Goal: Task Accomplishment & Management: Manage account settings

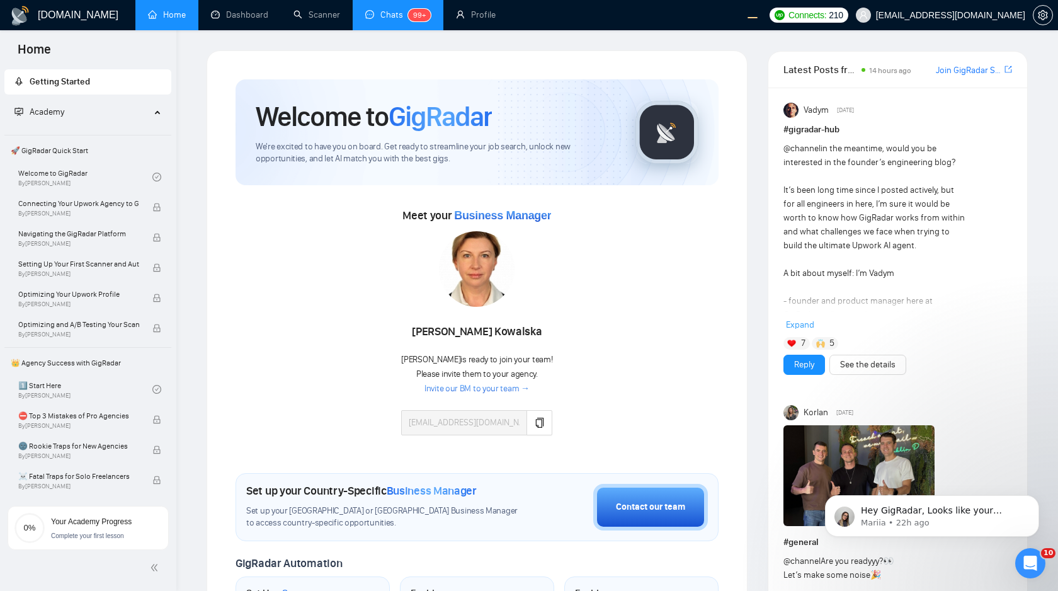
click at [380, 20] on link "Chats 99+" at bounding box center [397, 14] width 65 height 11
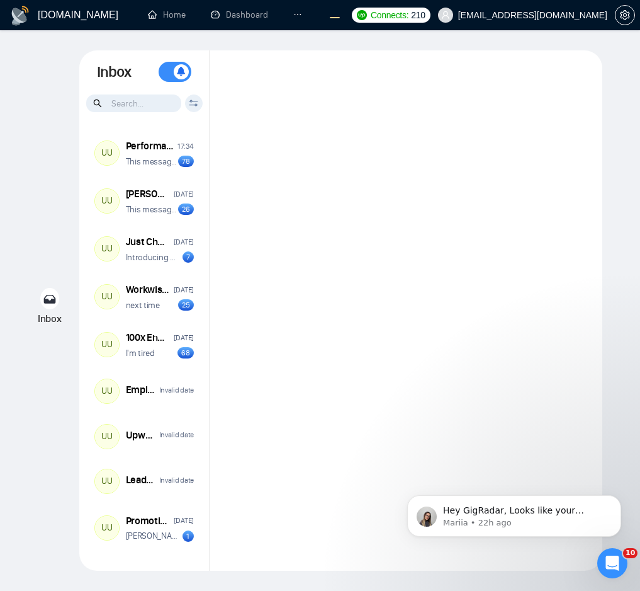
drag, startPoint x: 638, startPoint y: 190, endPoint x: 720, endPoint y: 196, distance: 82.1
click at [640, 196] on html "GigRadar.io Home Dashboard Scanner Chats 99+ Profile Connects: 210 workwiseupwo…" at bounding box center [320, 295] width 640 height 591
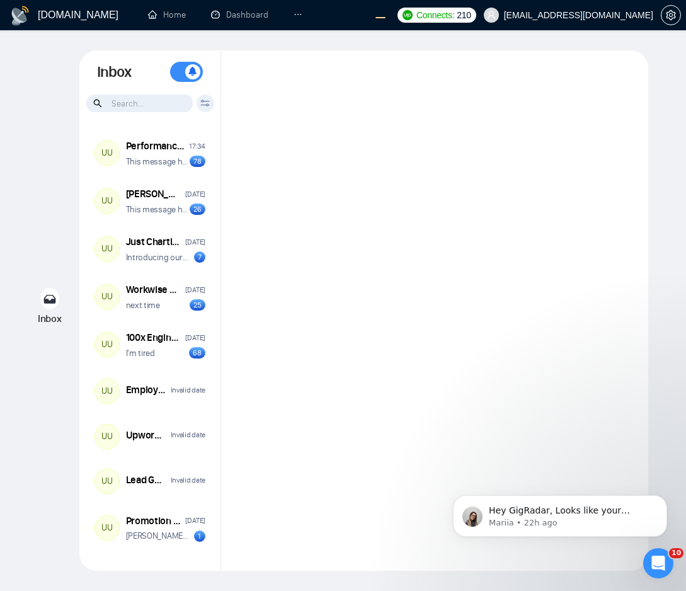
click at [654, 238] on div "Inbox Inbox Turn On Push Notifications Stay updated instantly with real-time al…" at bounding box center [342, 310] width 645 height 520
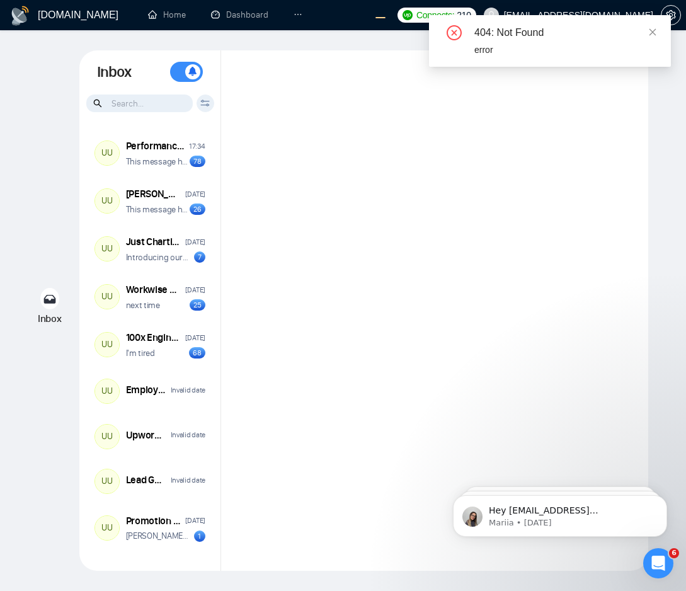
click at [374, 227] on div at bounding box center [434, 310] width 427 height 520
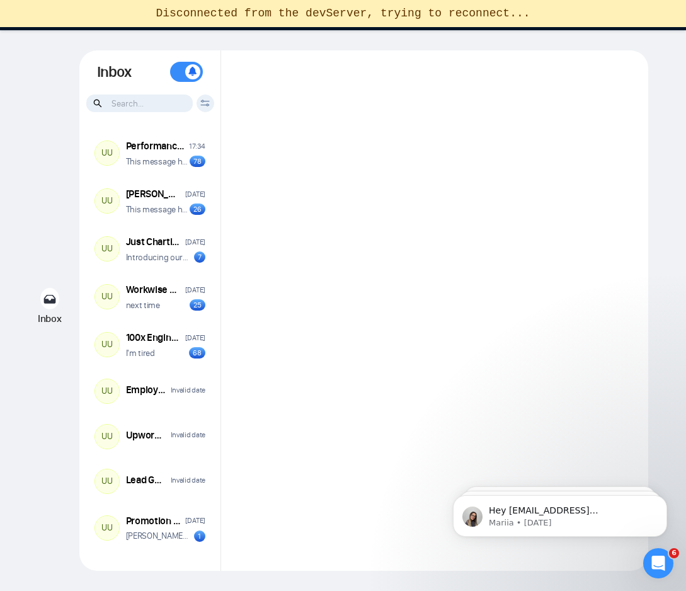
click at [594, 293] on div at bounding box center [434, 310] width 427 height 520
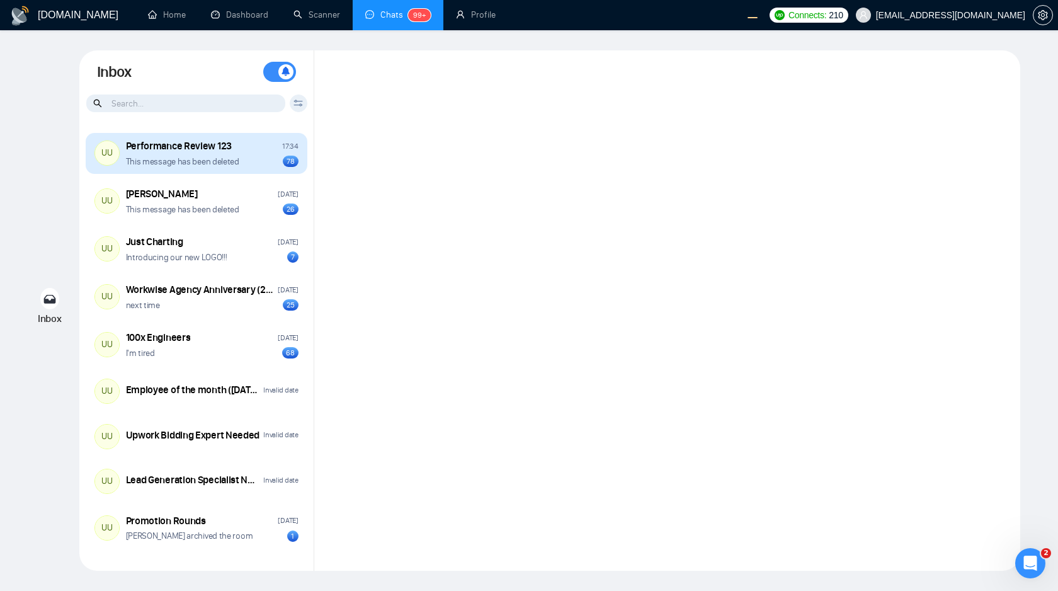
click at [247, 156] on div "This message has been deleted 78" at bounding box center [212, 162] width 173 height 12
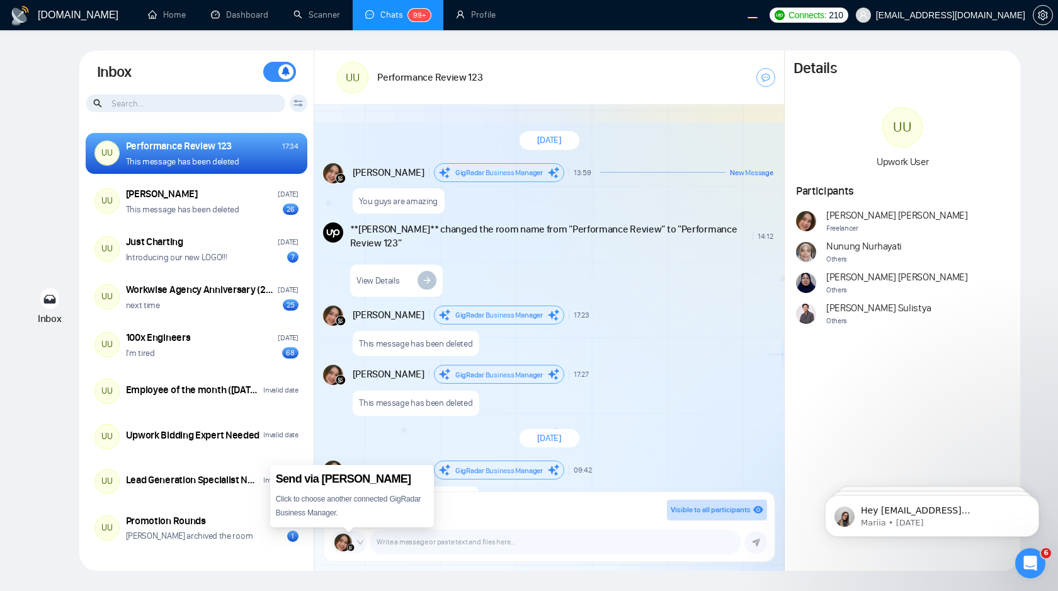
click at [363, 541] on icon "down" at bounding box center [360, 542] width 8 height 8
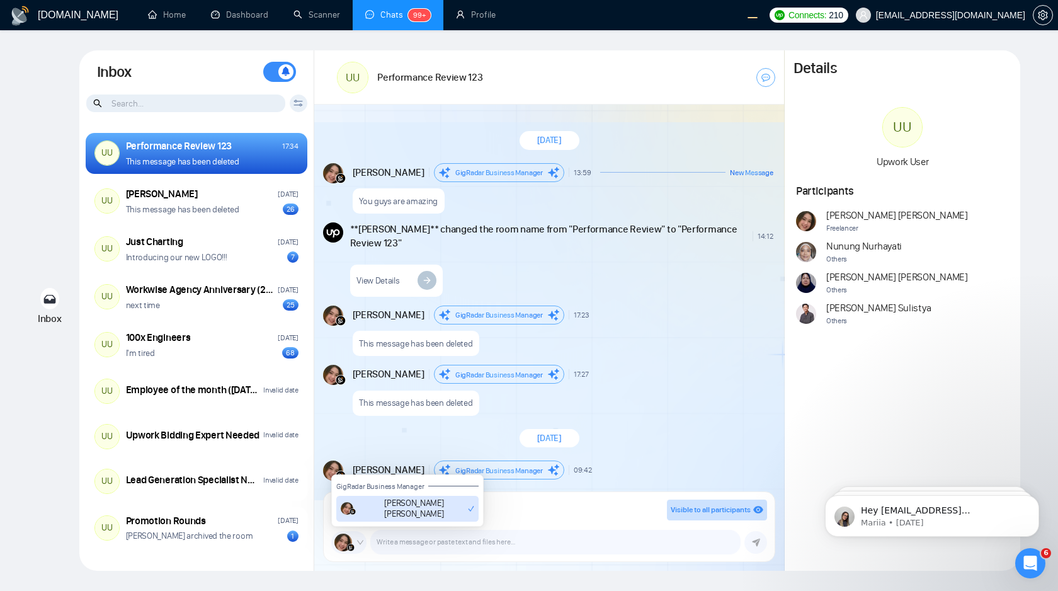
click at [583, 412] on div "This message has been deleted" at bounding box center [563, 400] width 421 height 32
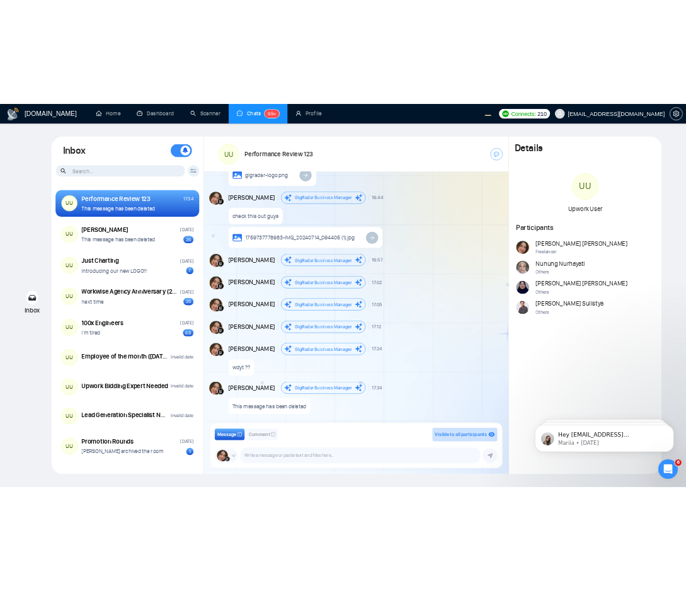
scroll to position [4402, 0]
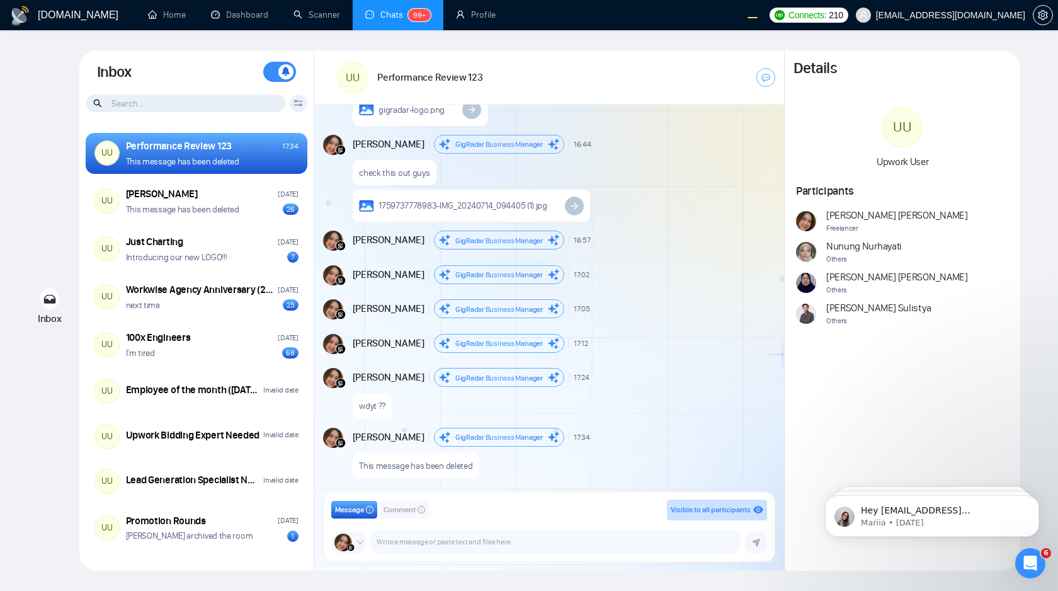
click at [1054, 343] on div "GigRadar.io Home Dashboard Scanner Chats 99+ Profile Connects: 210 workwiseupwo…" at bounding box center [529, 295] width 1058 height 591
click at [1030, 338] on div "Inbox Inbox Turn On Push Notifications Stay updated instantly with real-time al…" at bounding box center [529, 310] width 1018 height 520
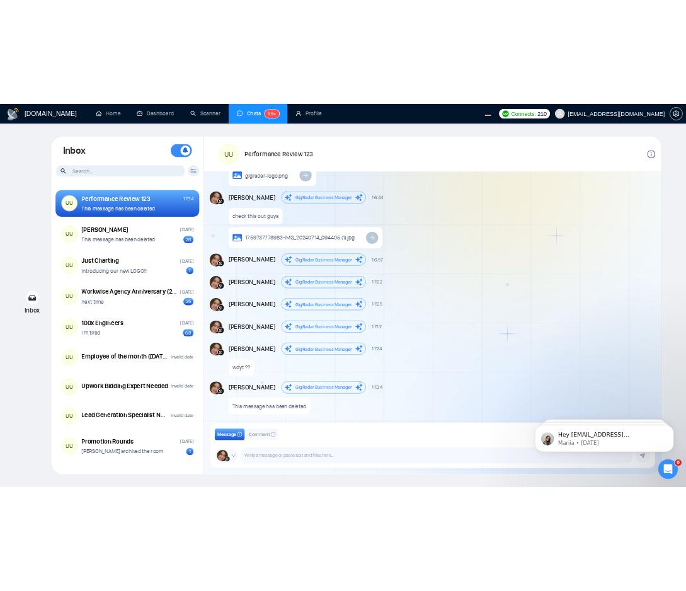
scroll to position [4414, 0]
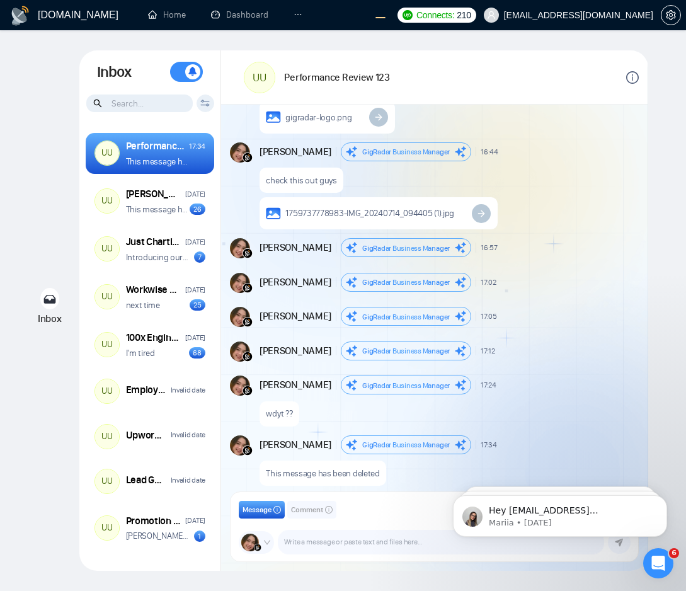
click at [584, 190] on div "check this out guys 1759737778983-IMG_20240714_094405 (1).jpg" at bounding box center [447, 195] width 377 height 69
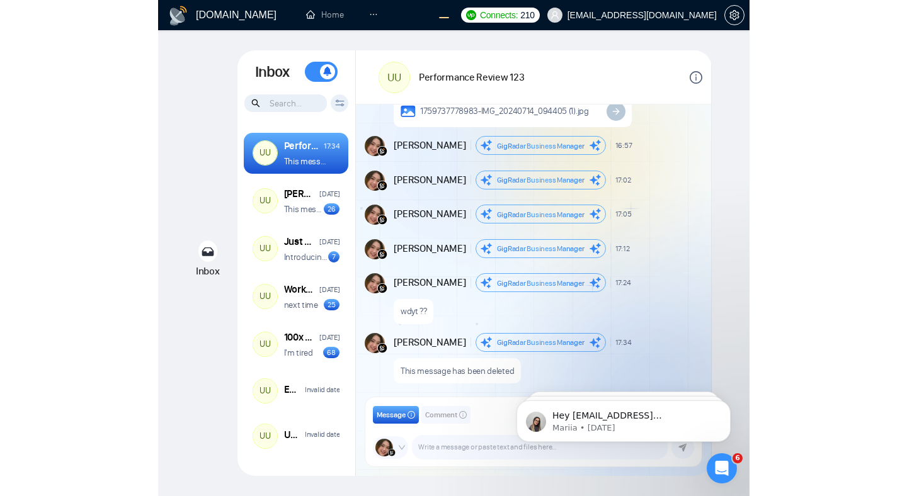
scroll to position [623, 0]
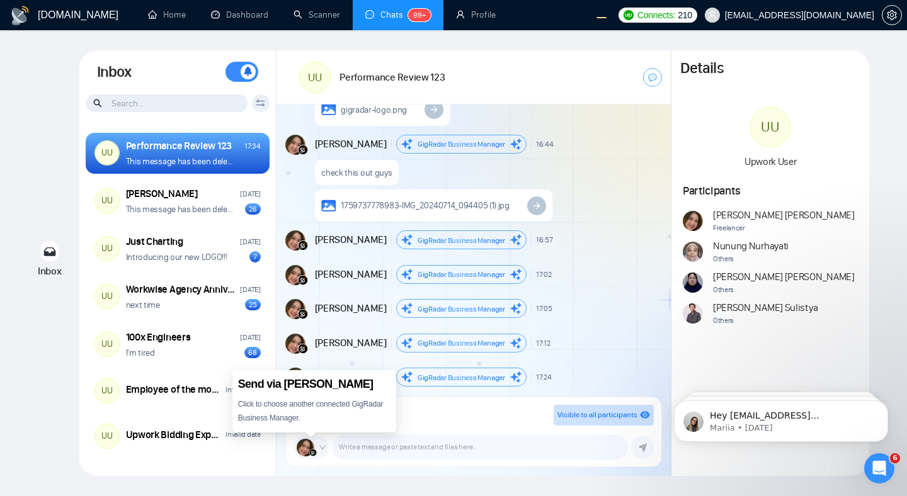
click at [308, 450] on img at bounding box center [306, 448] width 18 height 18
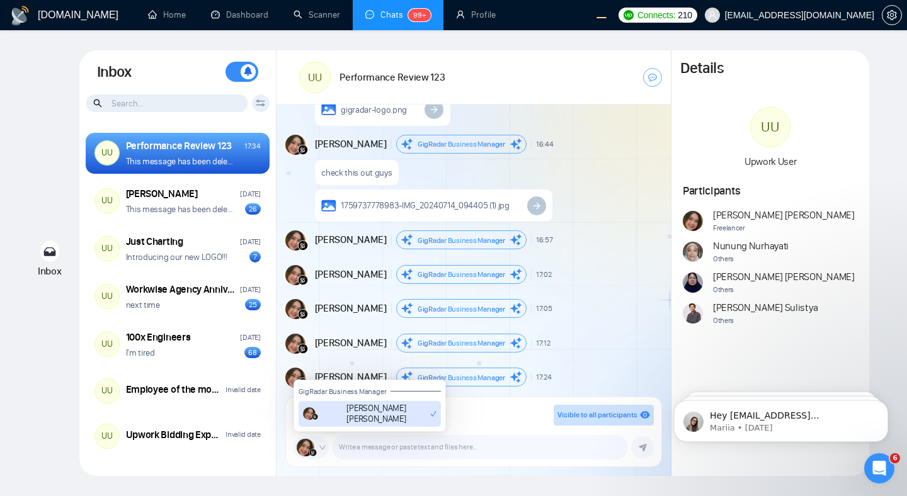
click at [575, 275] on div "New Message" at bounding box center [609, 275] width 99 height 8
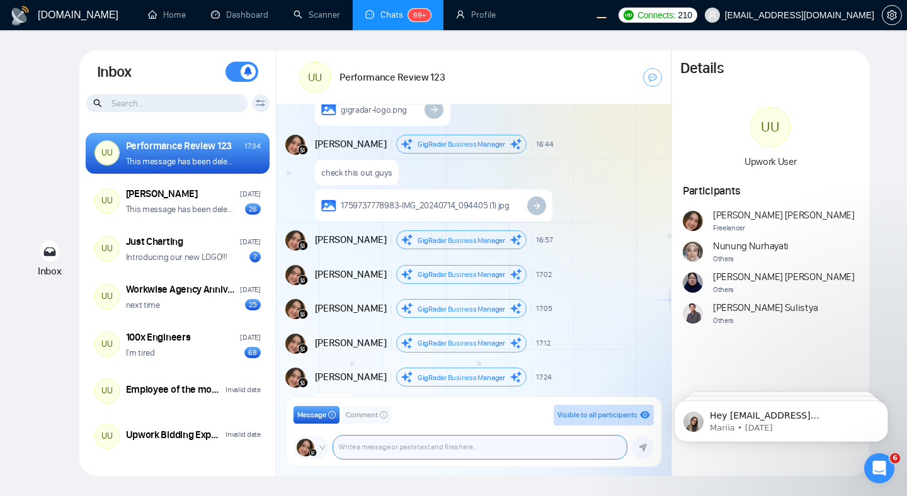
click at [412, 436] on textarea at bounding box center [479, 447] width 293 height 23
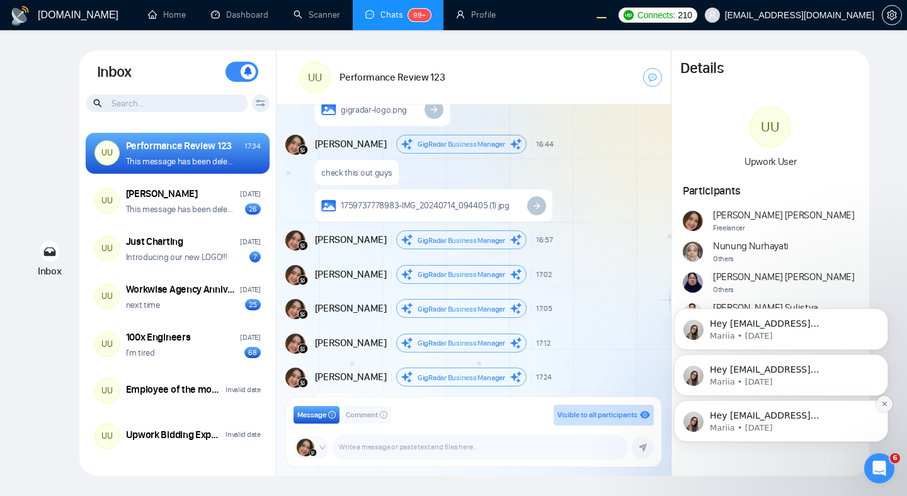
click at [685, 404] on icon "Dismiss notification" at bounding box center [884, 404] width 7 height 7
click at [685, 404] on icon "Dismiss notification" at bounding box center [884, 404] width 4 height 4
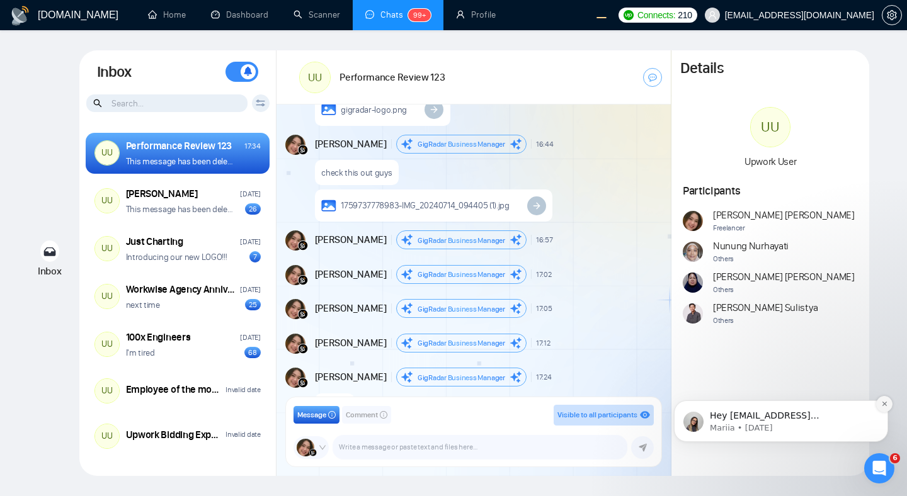
click at [685, 400] on button "Dismiss notification" at bounding box center [884, 404] width 16 height 16
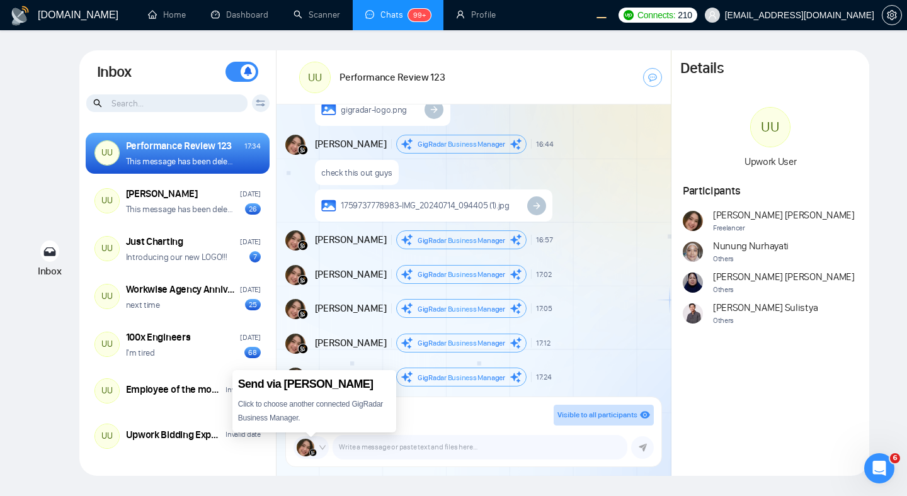
click at [302, 387] on span "[PERSON_NAME]" at bounding box center [328, 384] width 89 height 13
click at [283, 411] on div "Click to choose another connected GigRadar Business Manager." at bounding box center [314, 411] width 153 height 28
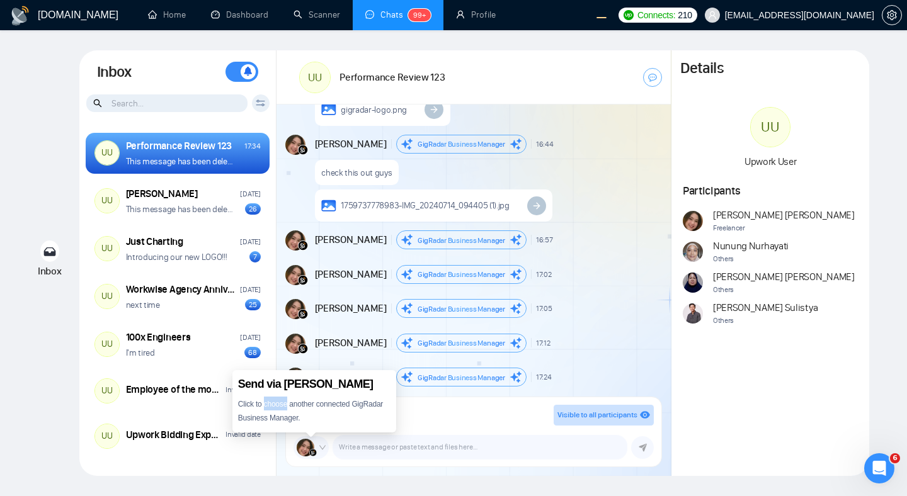
click at [283, 411] on div "Click to choose another connected GigRadar Business Manager." at bounding box center [314, 411] width 153 height 28
click at [288, 421] on span "Click to choose another connected GigRadar Business Manager." at bounding box center [310, 411] width 145 height 23
click at [610, 275] on div "New Message" at bounding box center [609, 275] width 99 height 8
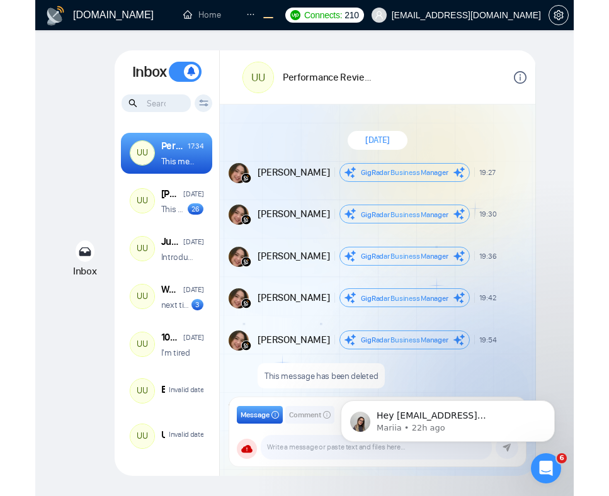
scroll to position [868, 0]
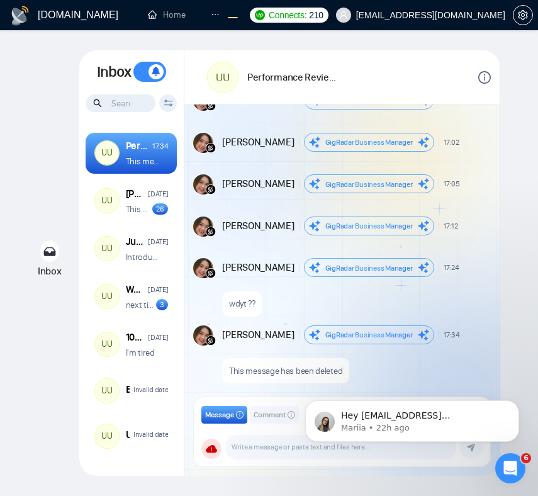
drag, startPoint x: 537, startPoint y: 160, endPoint x: 673, endPoint y: 191, distance: 140.1
click at [538, 191] on html "[DOMAIN_NAME] Home Dashboard Scanner Chats 4 5 Profile Connects: 210 [EMAIL_ADD…" at bounding box center [269, 248] width 538 height 496
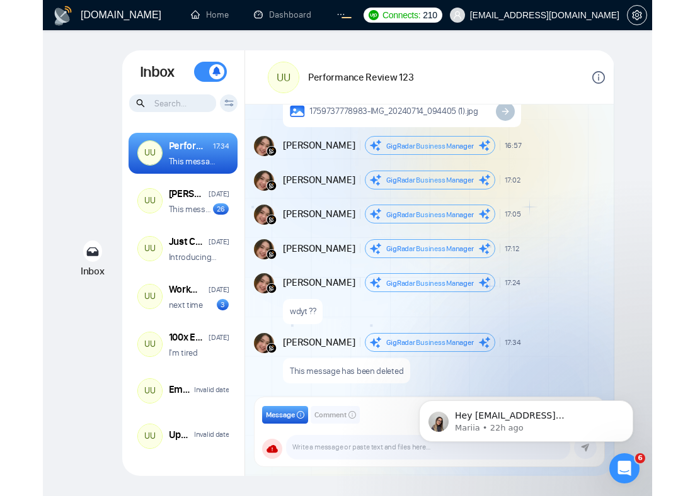
scroll to position [717, 0]
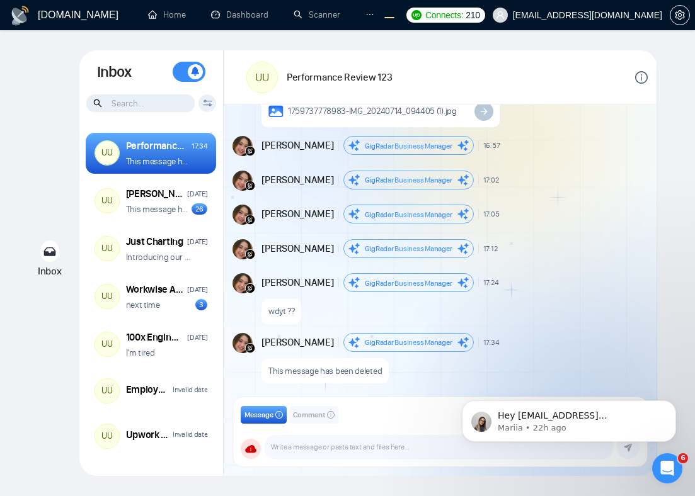
click at [574, 190] on div at bounding box center [453, 193] width 384 height 7
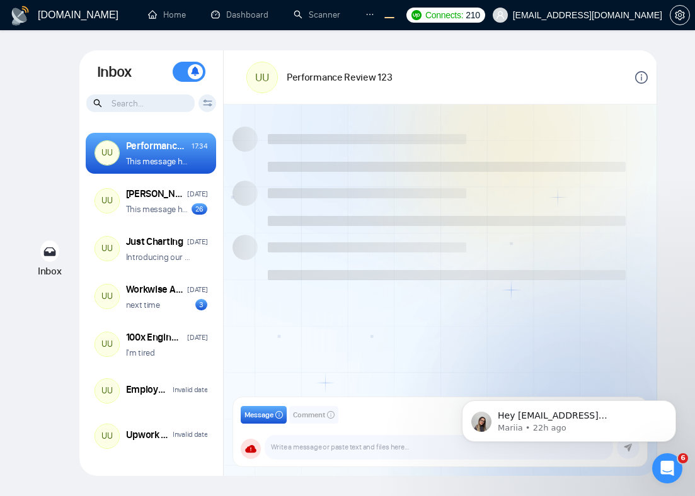
scroll to position [717, 0]
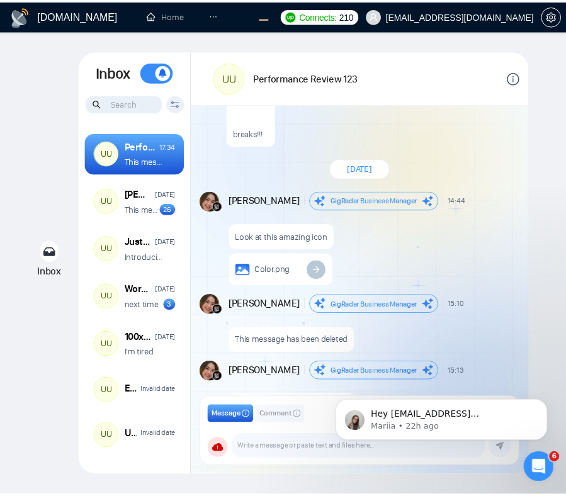
scroll to position [3770, 0]
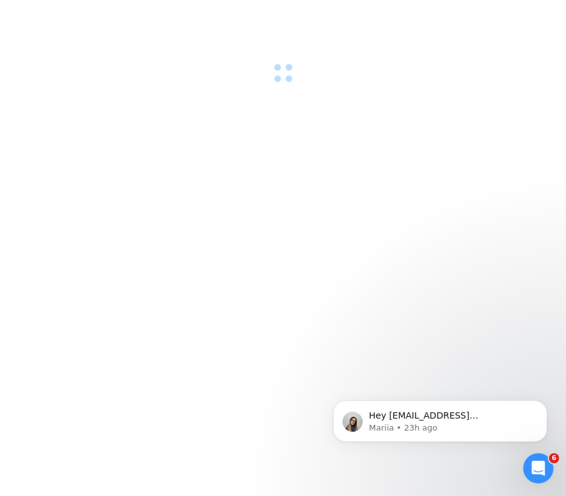
click at [419, 192] on div at bounding box center [283, 248] width 566 height 496
click at [419, 198] on div at bounding box center [283, 248] width 566 height 496
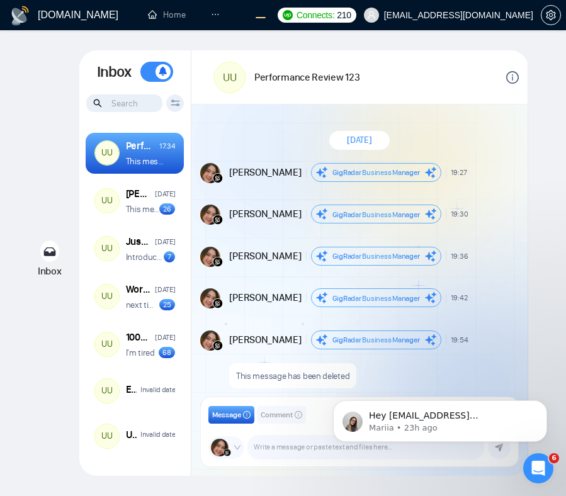
scroll to position [868, 0]
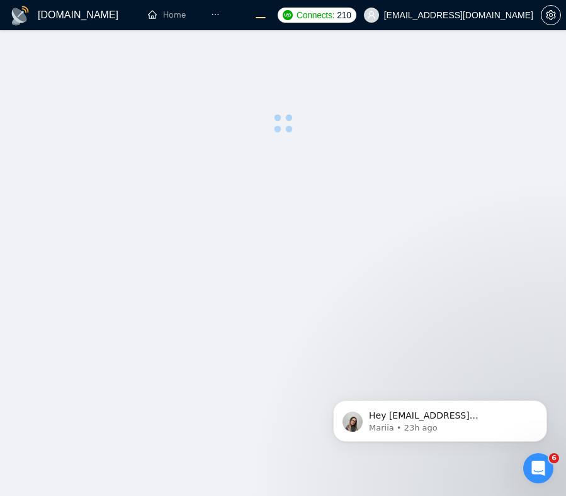
click at [382, 158] on main at bounding box center [283, 263] width 526 height 426
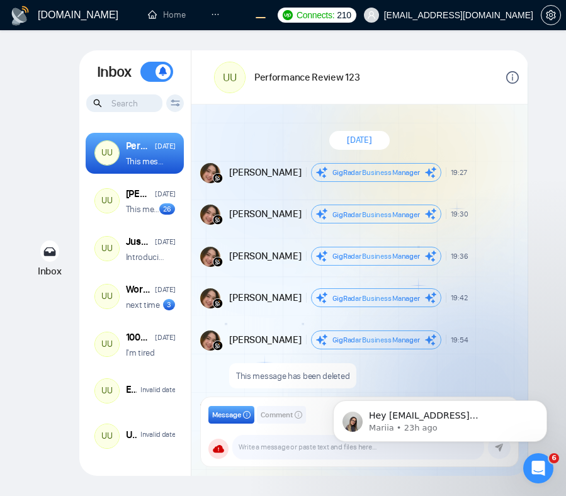
scroll to position [868, 0]
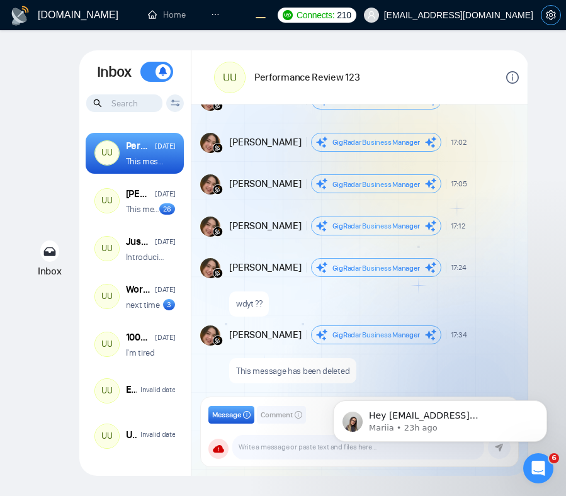
click at [547, 11] on icon "setting" at bounding box center [551, 15] width 10 height 10
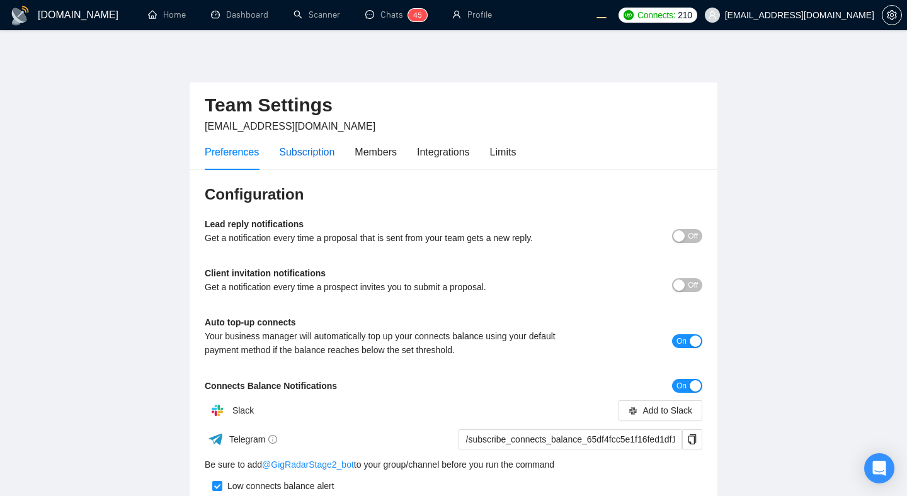
click at [310, 159] on div "Subscription" at bounding box center [306, 152] width 55 height 16
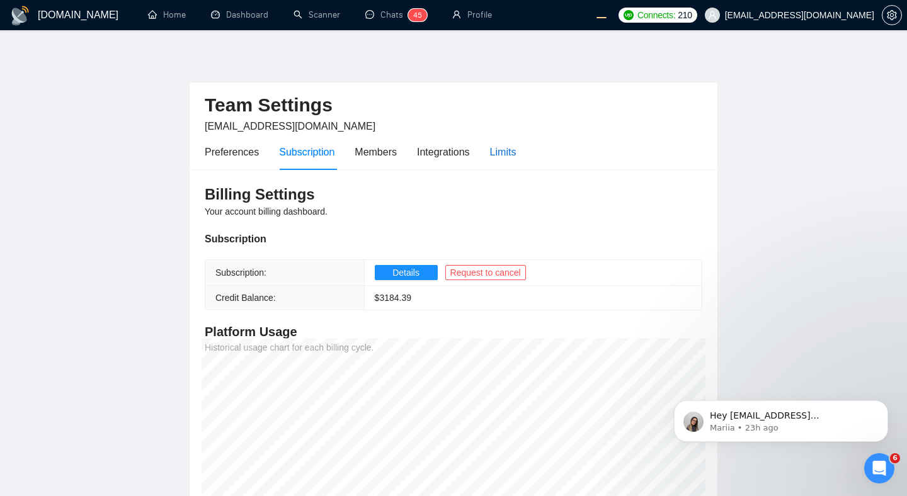
click at [496, 151] on div "Limits" at bounding box center [503, 152] width 26 height 16
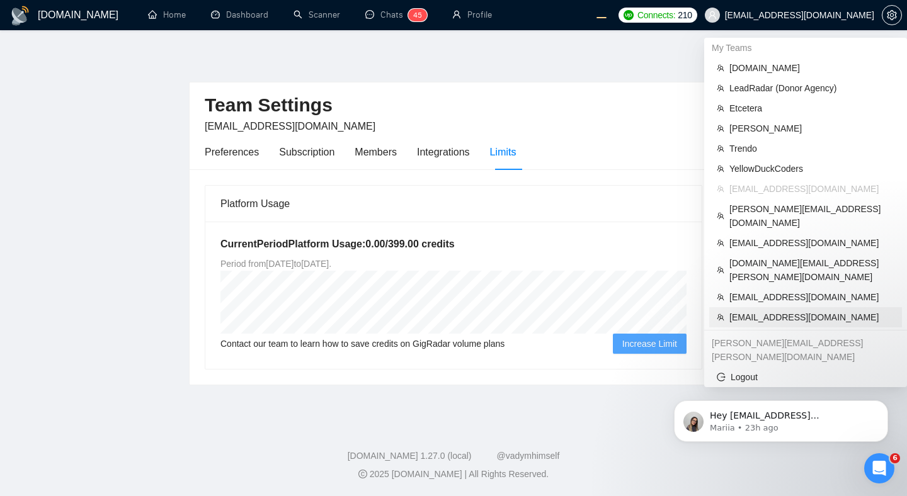
click at [766, 310] on span "[EMAIL_ADDRESS][DOMAIN_NAME]" at bounding box center [811, 317] width 165 height 14
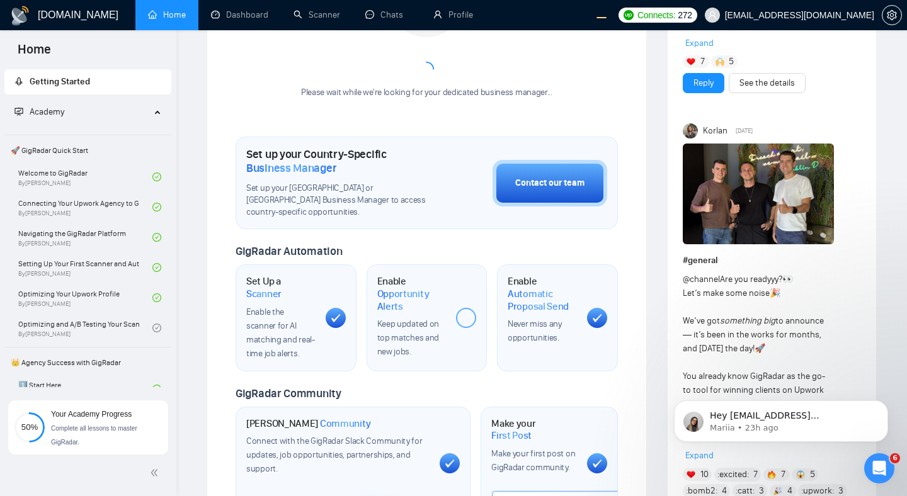
scroll to position [360, 0]
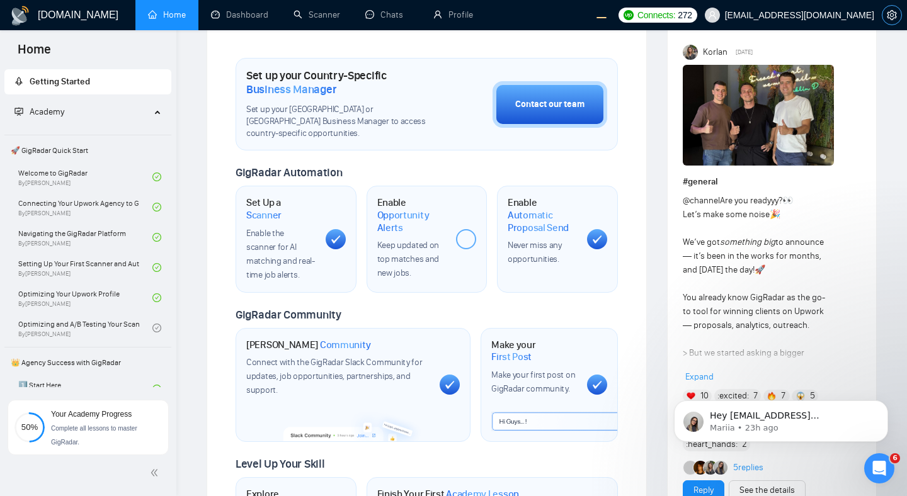
click at [894, 10] on icon "setting" at bounding box center [892, 15] width 10 height 10
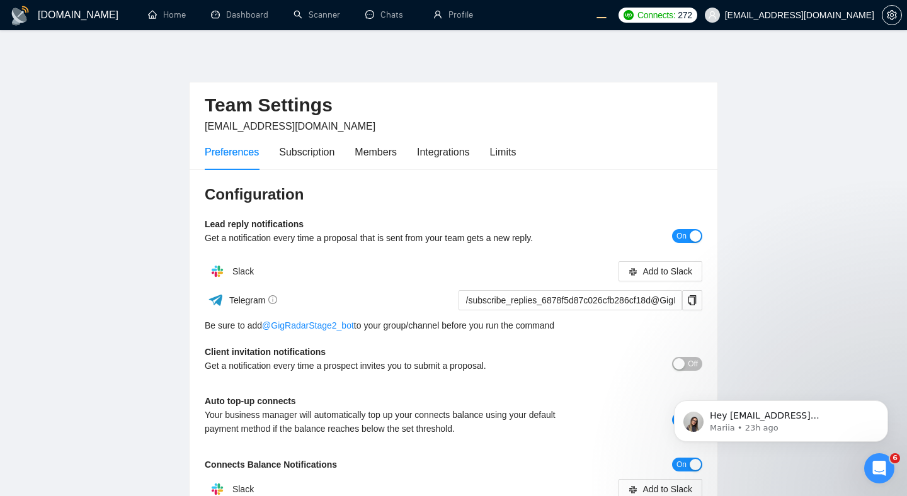
click at [526, 154] on div "Preferences Subscription Members Integrations Limits" at bounding box center [453, 152] width 497 height 36
click at [509, 154] on div "Limits" at bounding box center [503, 152] width 26 height 16
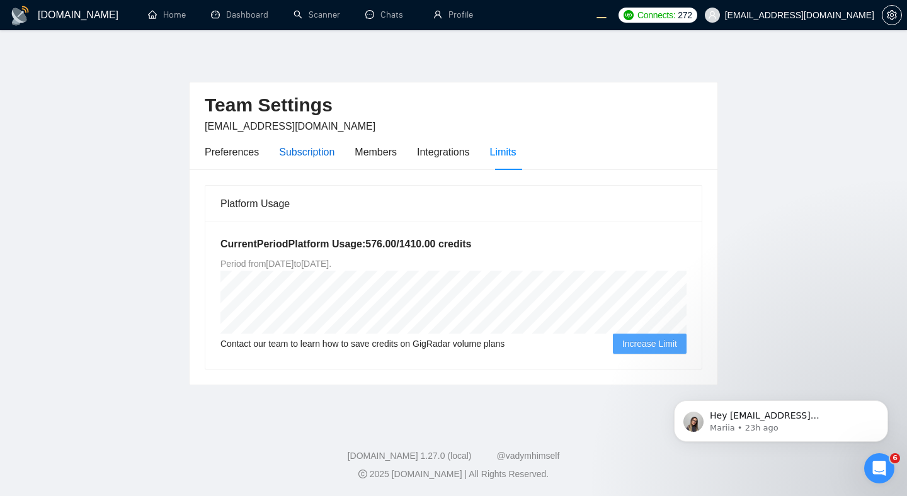
click at [291, 154] on div "Subscription" at bounding box center [306, 152] width 55 height 16
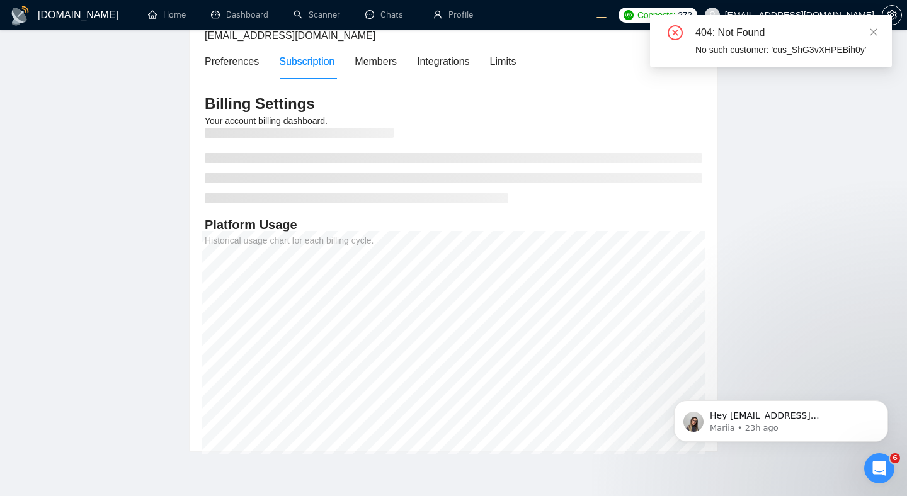
scroll to position [144, 0]
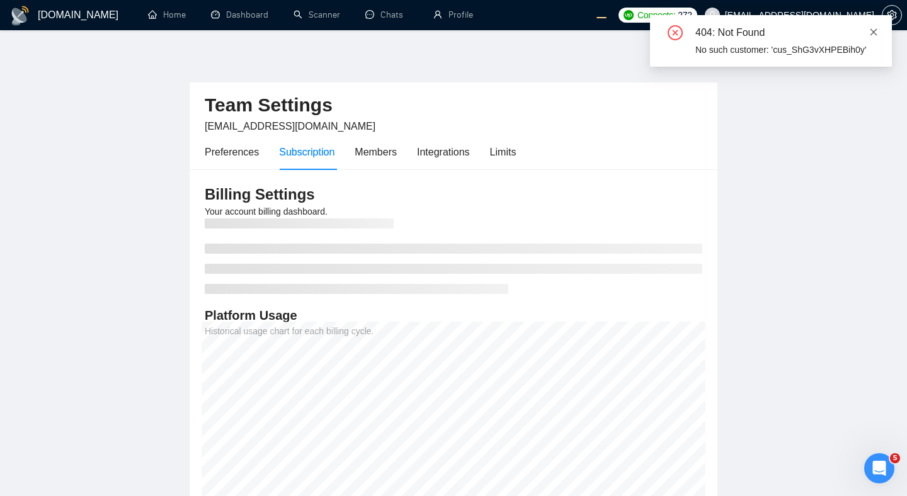
click at [876, 31] on icon "close" at bounding box center [873, 32] width 9 height 9
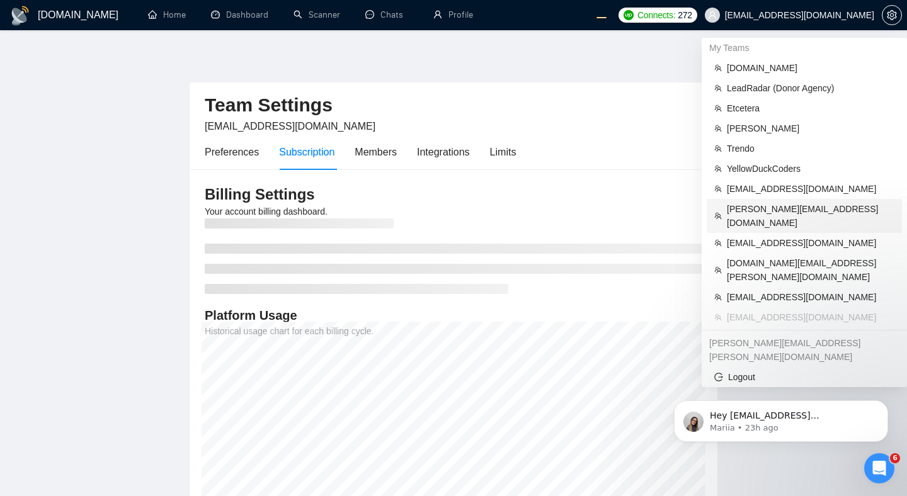
click at [749, 208] on span "[PERSON_NAME][EMAIL_ADDRESS][DOMAIN_NAME]" at bounding box center [811, 216] width 168 height 28
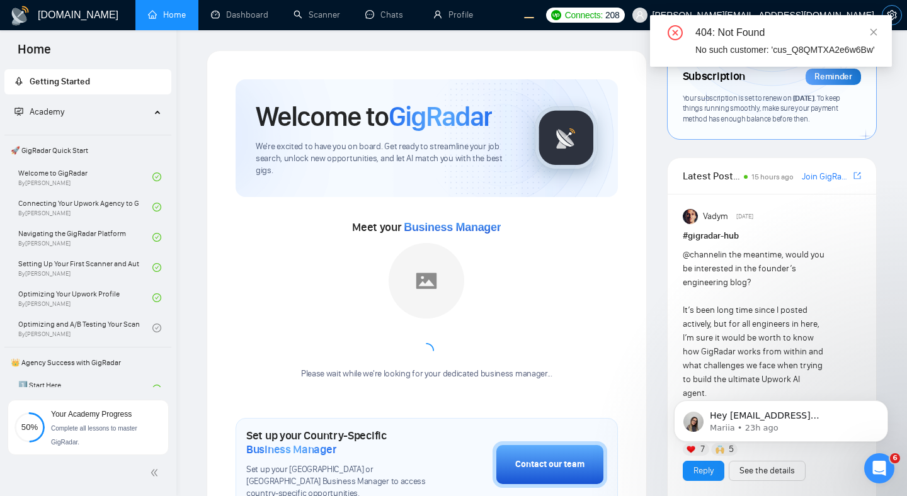
click at [896, 20] on icon "setting" at bounding box center [892, 15] width 10 height 10
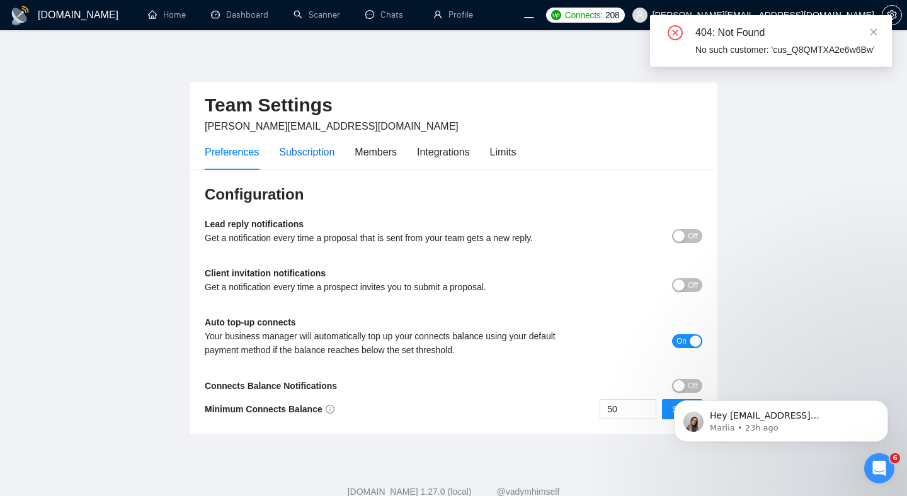
click at [293, 152] on div "Subscription" at bounding box center [306, 152] width 55 height 16
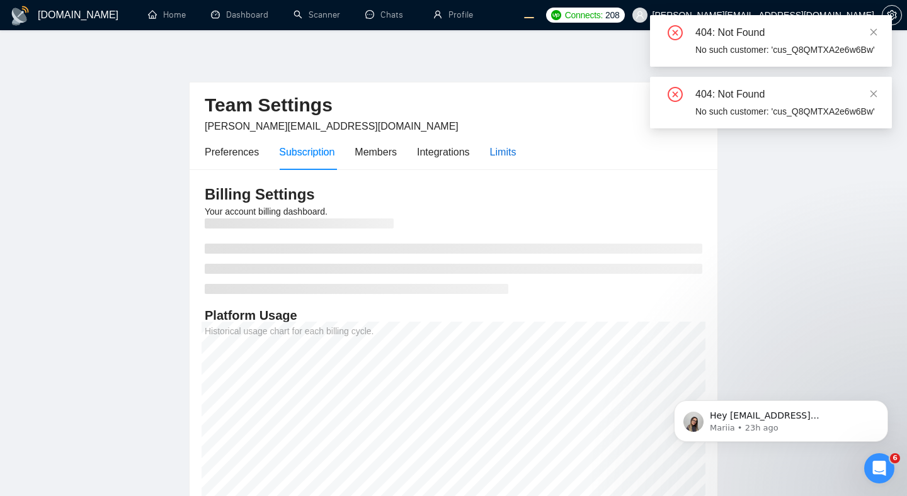
click at [508, 154] on div "Limits" at bounding box center [503, 152] width 26 height 16
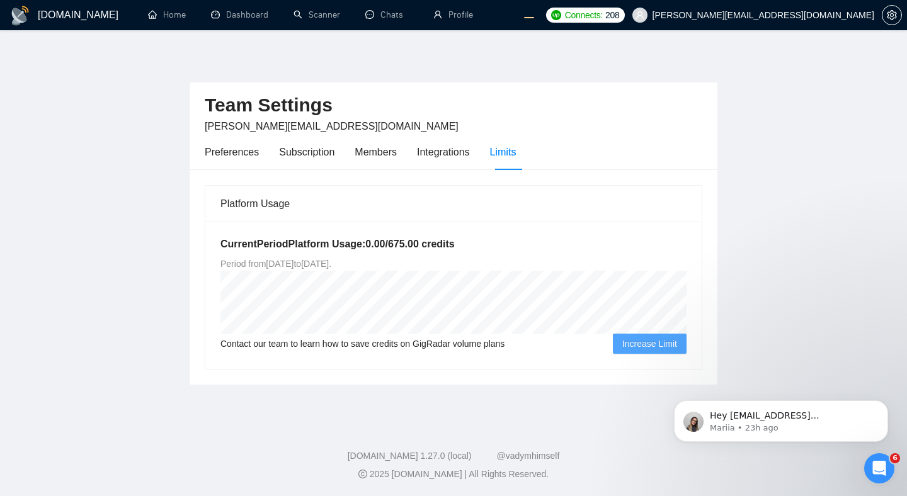
click at [715, 112] on div "Team Settings trevor@vendlab.com Preferences Subscription Members Integrations …" at bounding box center [454, 126] width 528 height 88
click at [737, 119] on main "Team Settings trevor@vendlab.com Preferences Subscription Members Integrations …" at bounding box center [453, 224] width 867 height 349
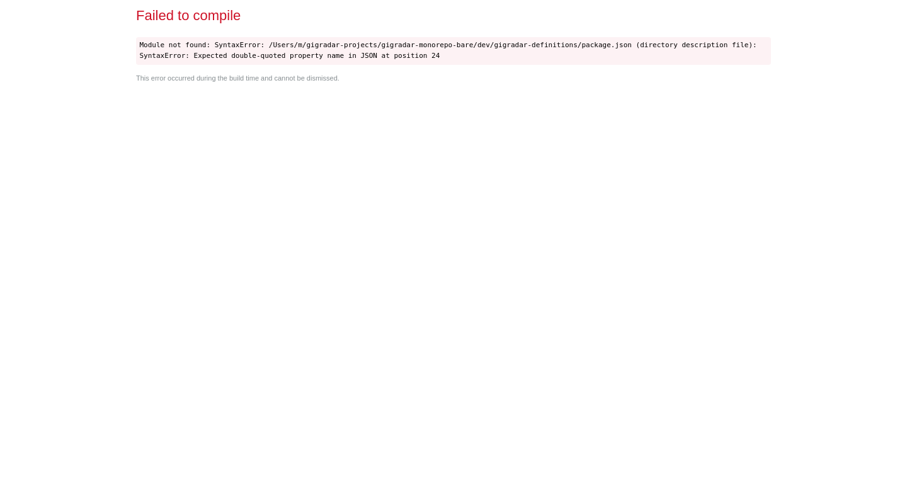
click at [445, 186] on div "Failed to compile Module not found: SyntaxError: /Users/m/gigradar-projects/gig…" at bounding box center [453, 248] width 645 height 496
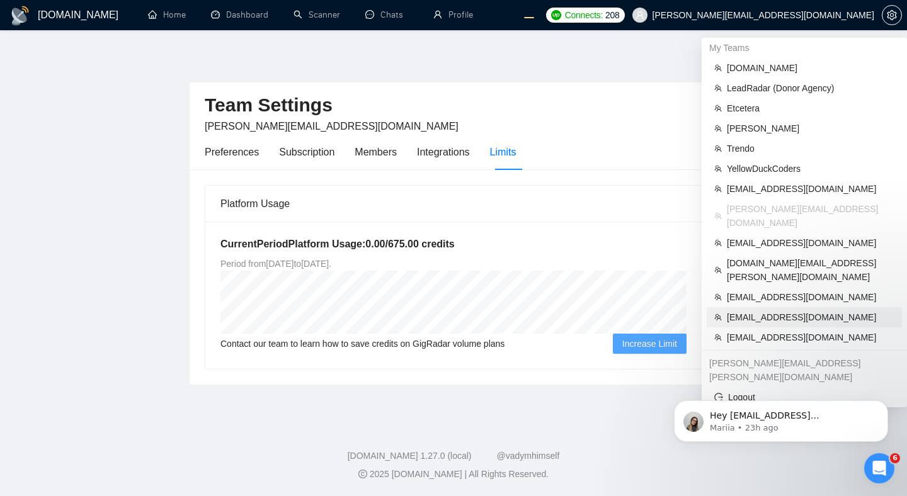
click at [788, 310] on span "eugeneweblab@gmail.com" at bounding box center [811, 317] width 168 height 14
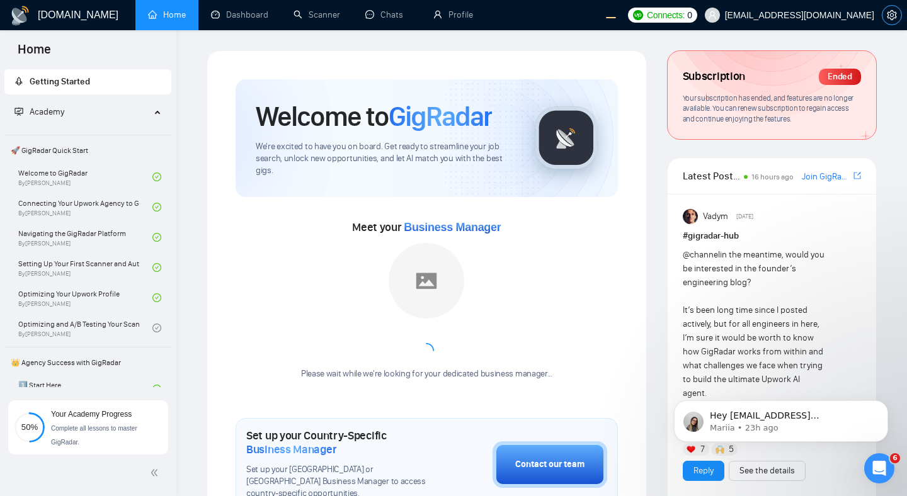
click at [893, 20] on button "button" at bounding box center [892, 15] width 20 height 20
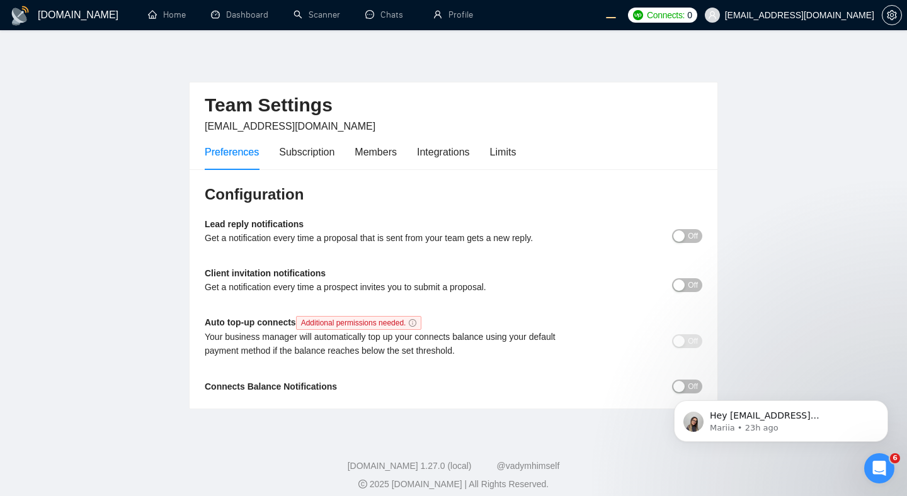
click at [627, 62] on div "Team Settings eugeneweblab@gmail.com Preferences Subscription Members Integrati…" at bounding box center [453, 229] width 529 height 359
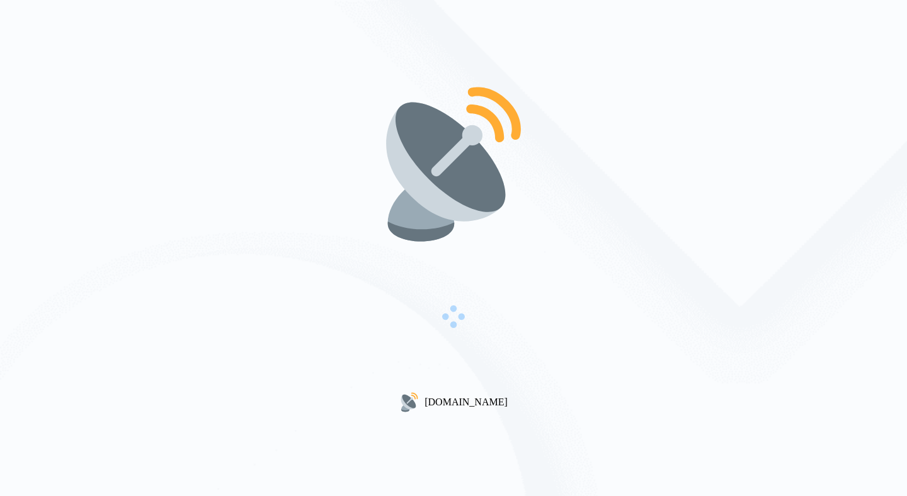
click at [407, 245] on div at bounding box center [454, 318] width 144 height 147
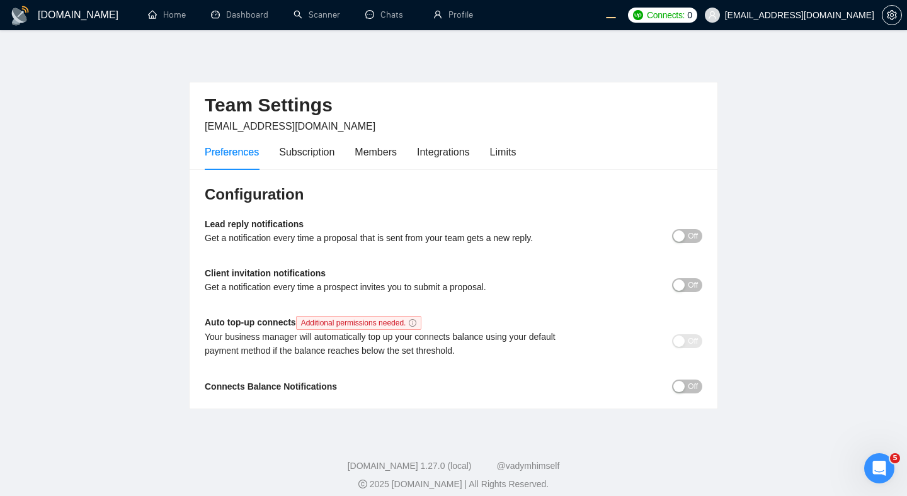
click at [787, 142] on main "Team Settings [EMAIL_ADDRESS][DOMAIN_NAME] Preferences Subscription Members Int…" at bounding box center [453, 229] width 867 height 359
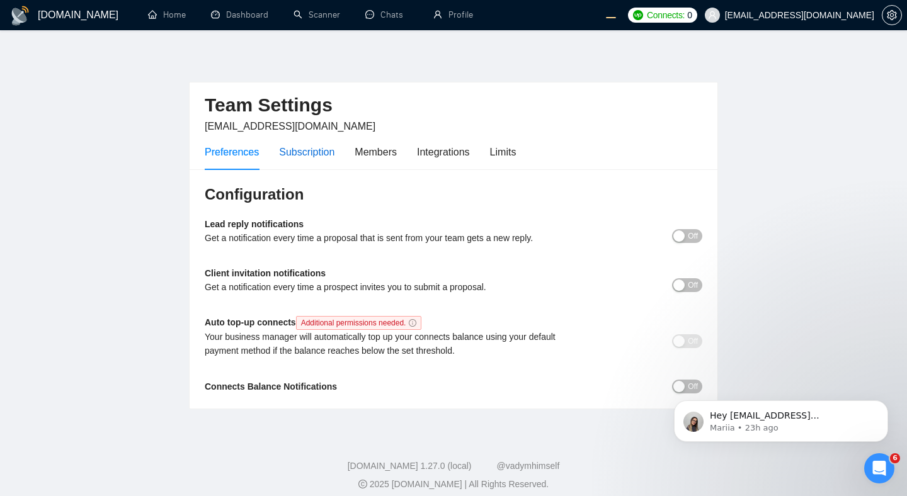
click at [311, 151] on div "Subscription" at bounding box center [306, 152] width 55 height 16
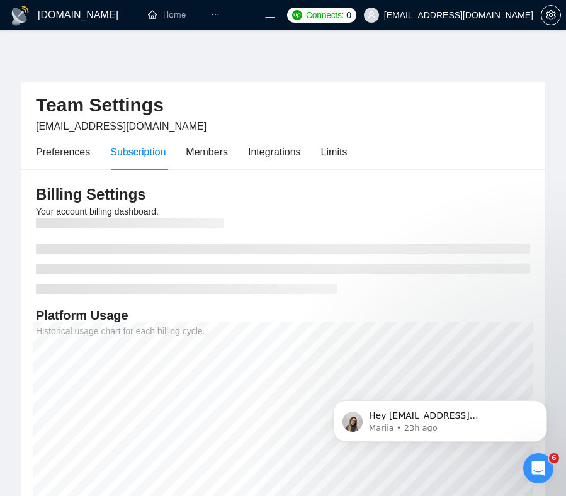
click at [476, 15] on span "[EMAIL_ADDRESS][DOMAIN_NAME]" at bounding box center [458, 15] width 149 height 0
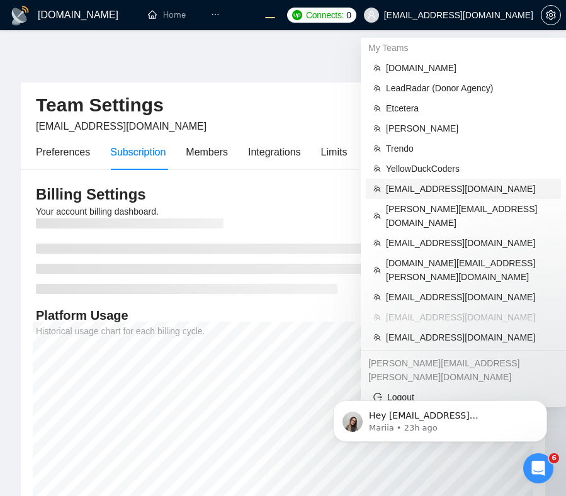
click at [411, 191] on span "[EMAIL_ADDRESS][DOMAIN_NAME]" at bounding box center [470, 189] width 168 height 14
